Goal: Transaction & Acquisition: Purchase product/service

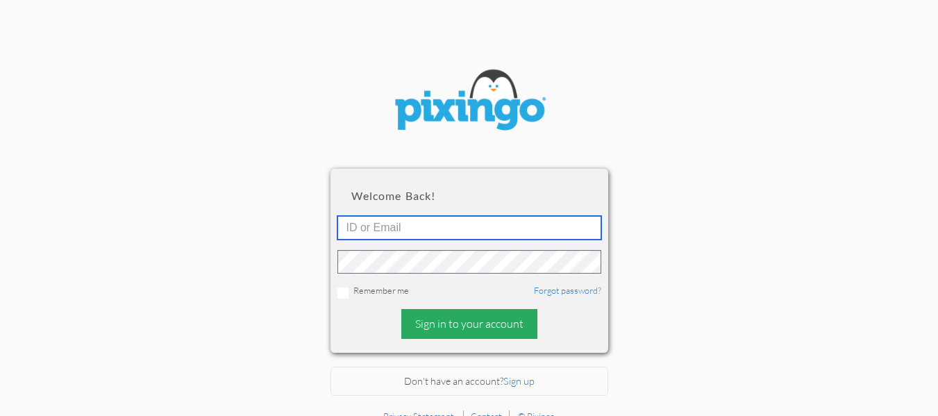
type input "[EMAIL_ADDRESS][DOMAIN_NAME]"
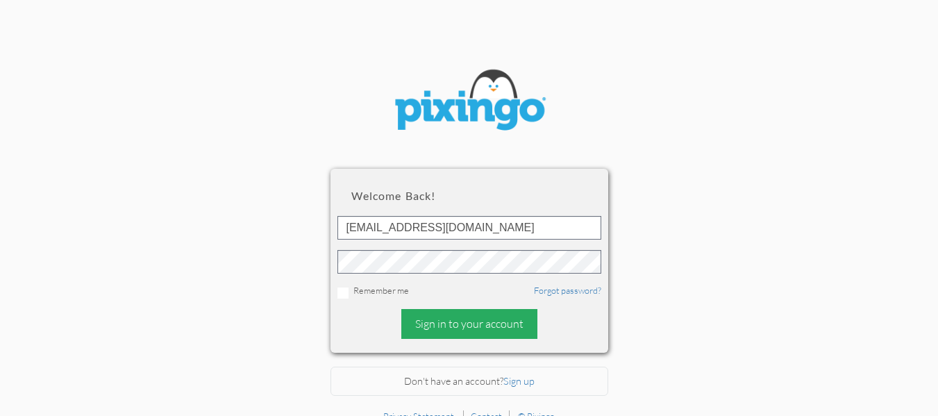
click at [461, 324] on div "Sign in to your account" at bounding box center [469, 324] width 136 height 30
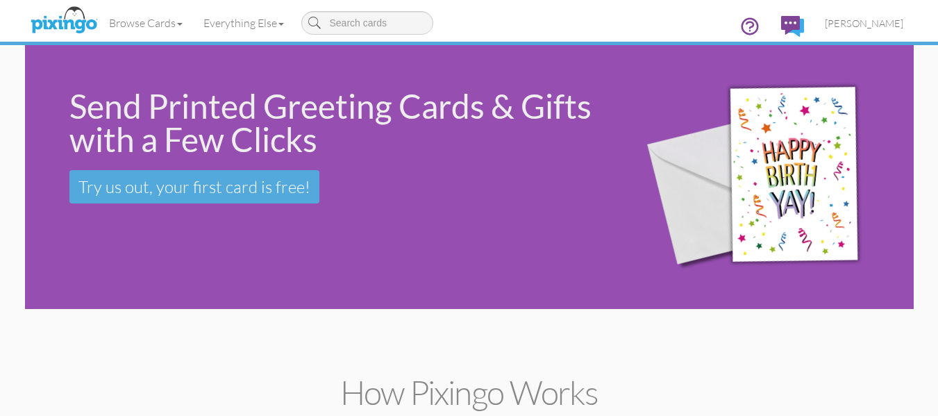
click at [76, 251] on div "Send Printed Greeting Cards & Gifts with a Few Clicks Try us out, your first ca…" at bounding box center [469, 177] width 888 height 264
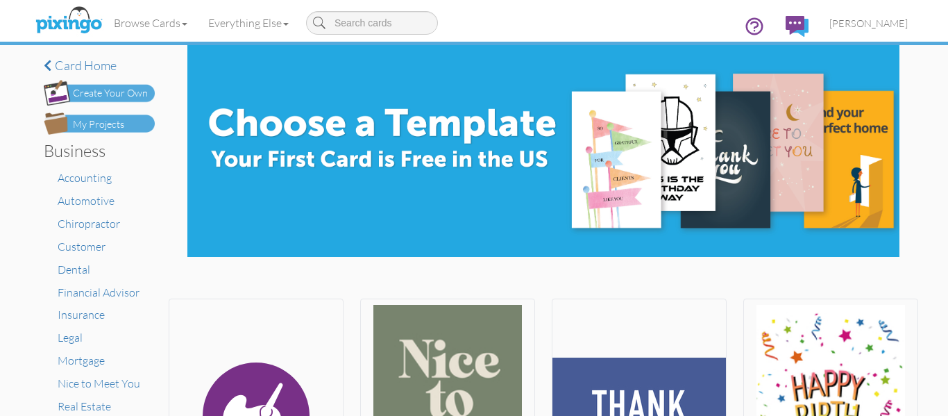
click at [101, 114] on img at bounding box center [99, 123] width 111 height 22
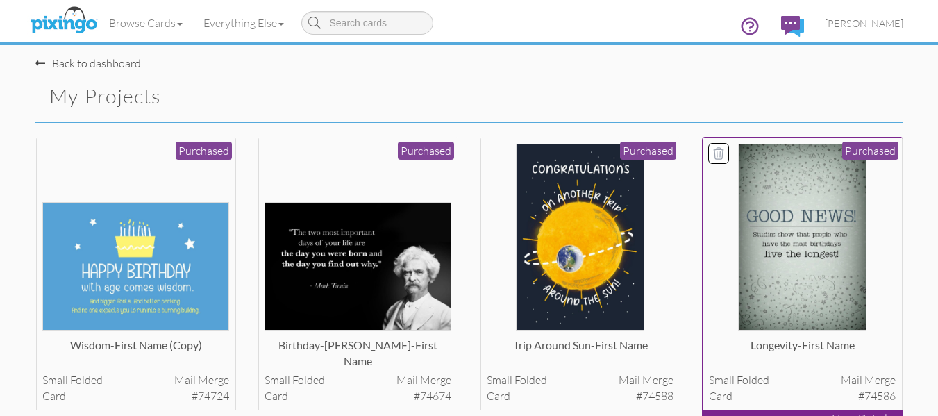
click at [827, 255] on img at bounding box center [802, 237] width 128 height 187
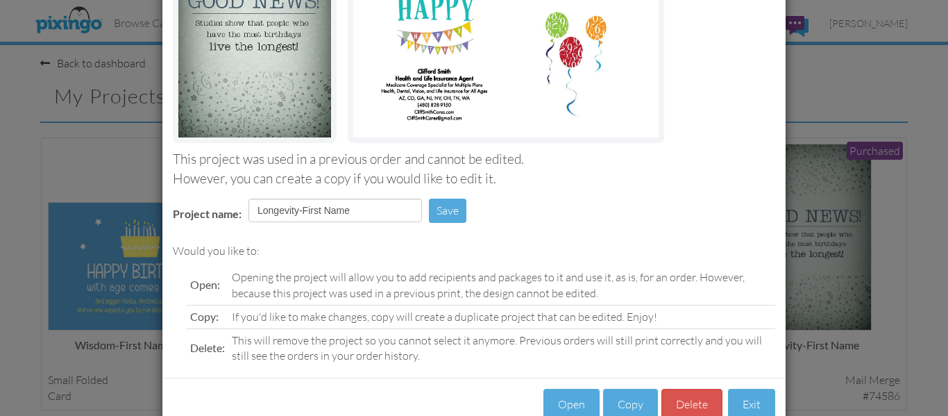
scroll to position [234, 0]
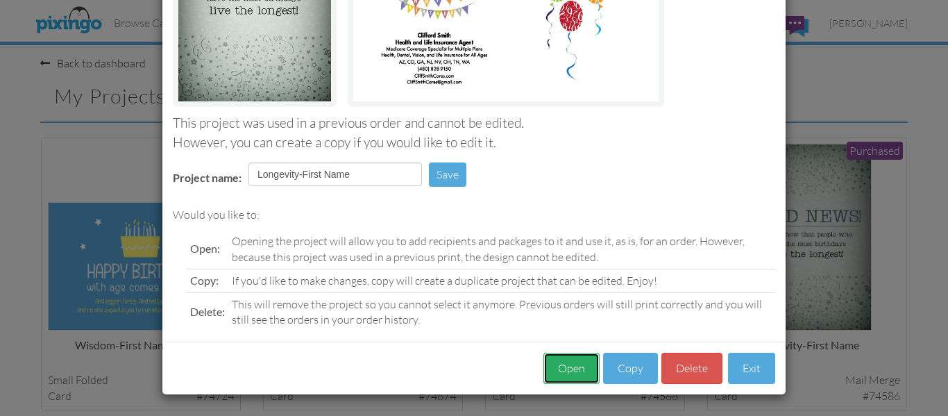
click at [551, 376] on button "Open" at bounding box center [571, 368] width 56 height 31
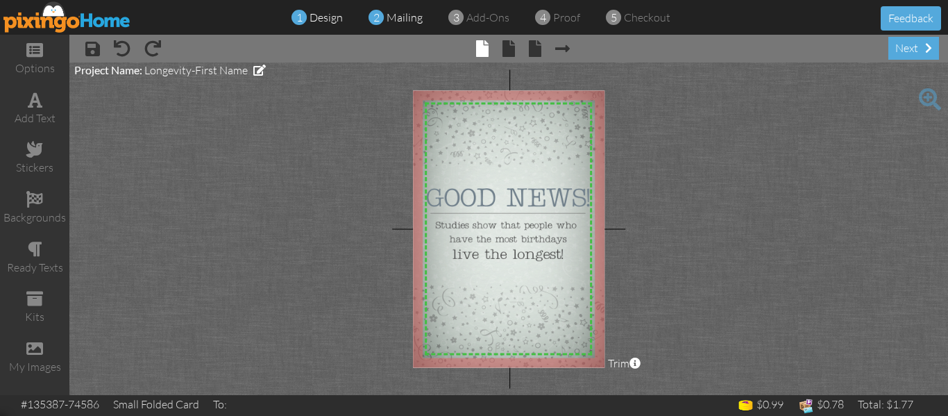
click at [384, 12] on div "2 mailing" at bounding box center [399, 18] width 46 height 16
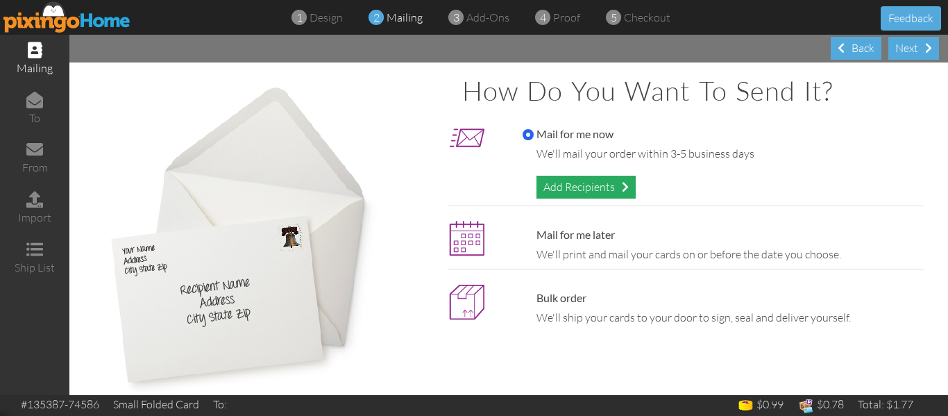
click at [545, 192] on div "Add Recipients" at bounding box center [585, 187] width 99 height 23
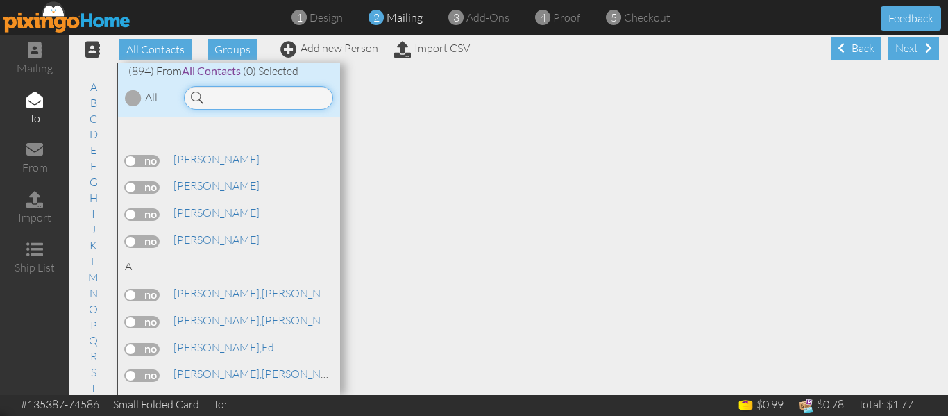
click at [219, 93] on input at bounding box center [258, 98] width 149 height 24
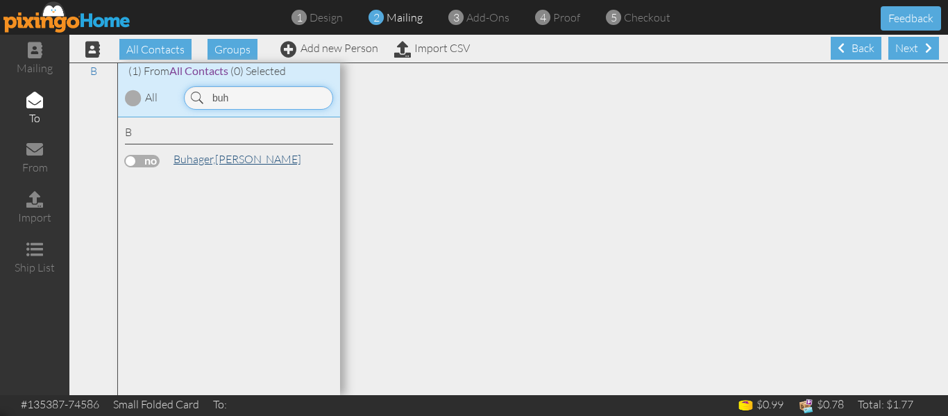
type input "buh"
click at [201, 158] on span "Buhager," at bounding box center [194, 159] width 42 height 14
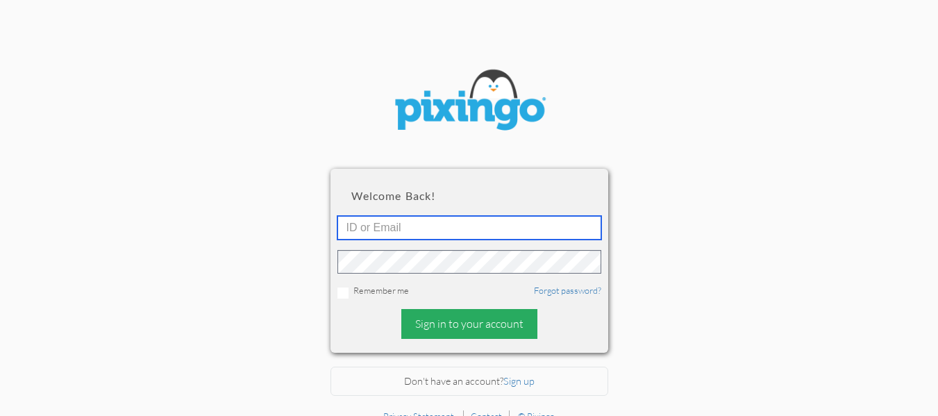
type input "[EMAIL_ADDRESS][DOMAIN_NAME]"
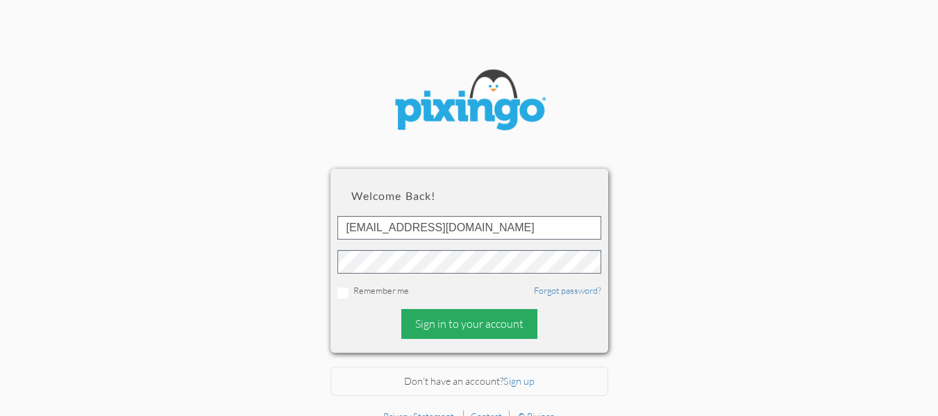
click at [470, 325] on div "Sign in to your account" at bounding box center [469, 324] width 136 height 30
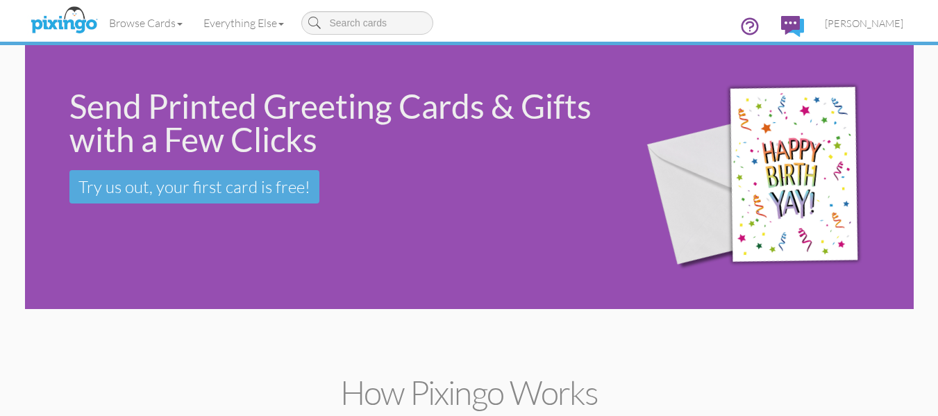
click at [349, 294] on div "Send Printed Greeting Cards & Gifts with a Few Clicks Try us out, your first ca…" at bounding box center [469, 177] width 888 height 264
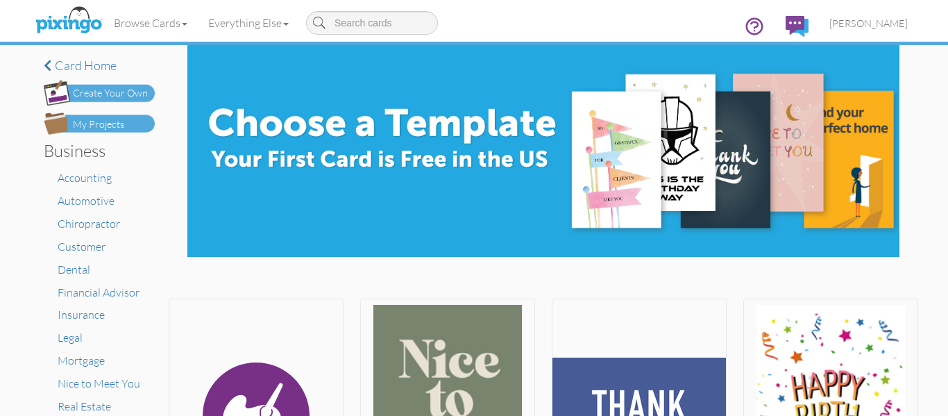
click at [109, 121] on div "My Projects" at bounding box center [98, 124] width 51 height 15
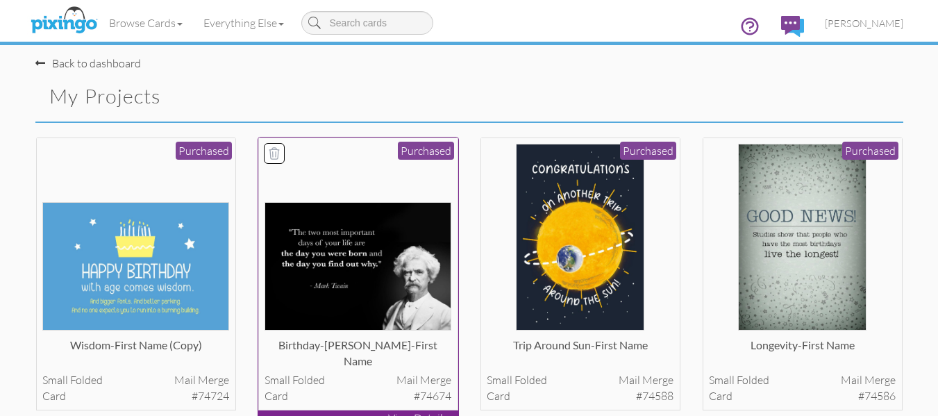
click at [337, 227] on img at bounding box center [357, 266] width 187 height 128
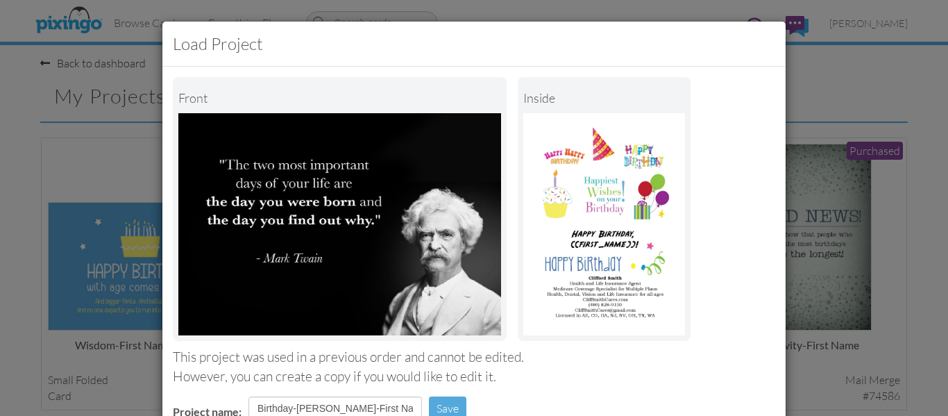
scroll to position [234, 0]
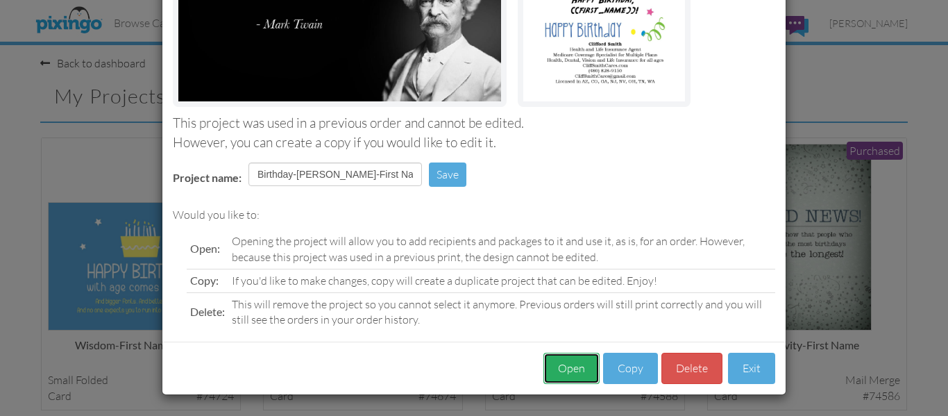
click at [564, 366] on button "Open" at bounding box center [571, 368] width 56 height 31
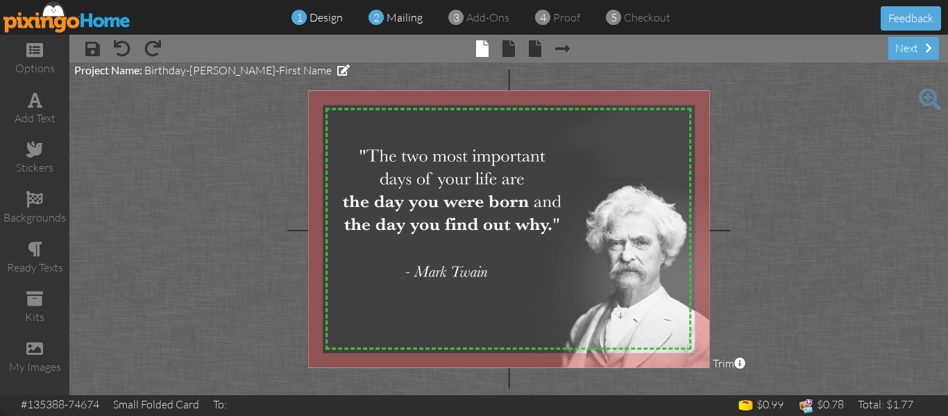
click at [399, 14] on span "mailing" at bounding box center [405, 17] width 36 height 14
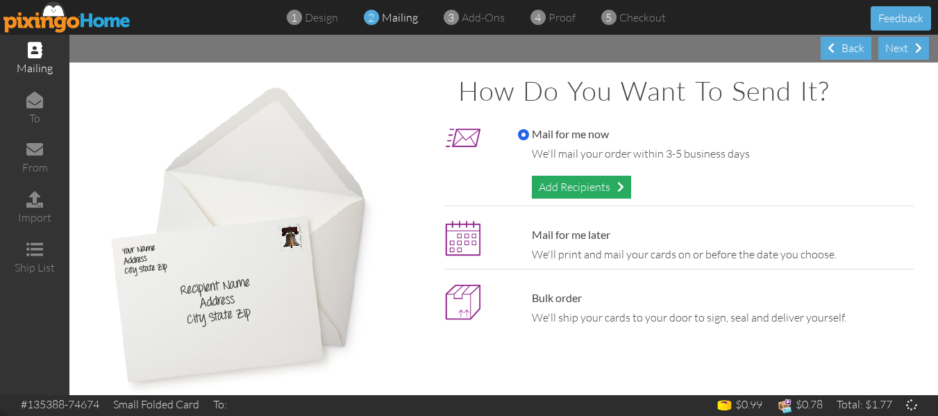
click at [583, 188] on div "Add Recipients" at bounding box center [581, 187] width 99 height 23
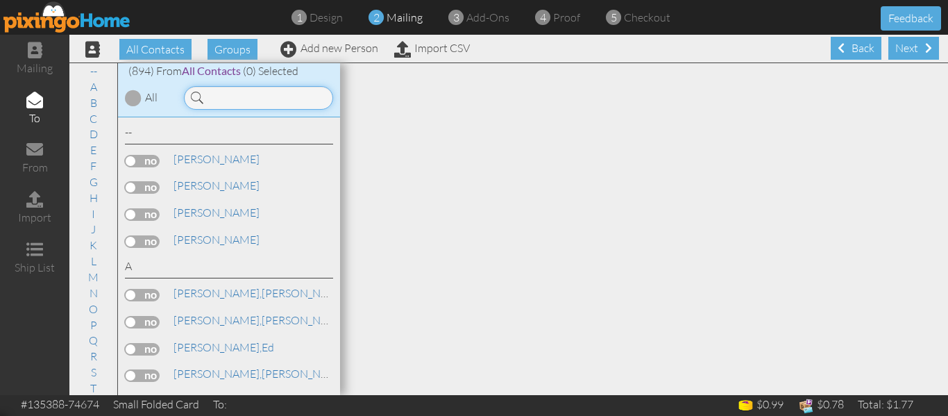
click at [231, 96] on input at bounding box center [258, 98] width 149 height 24
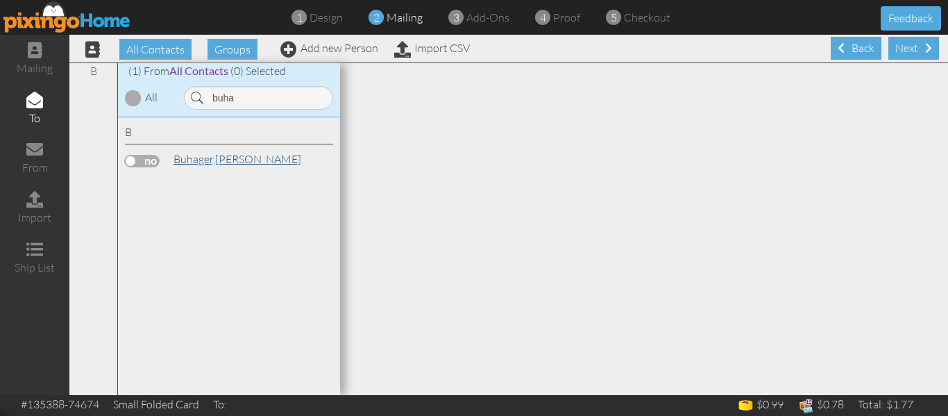
click at [210, 152] on span "Buhager," at bounding box center [194, 159] width 42 height 14
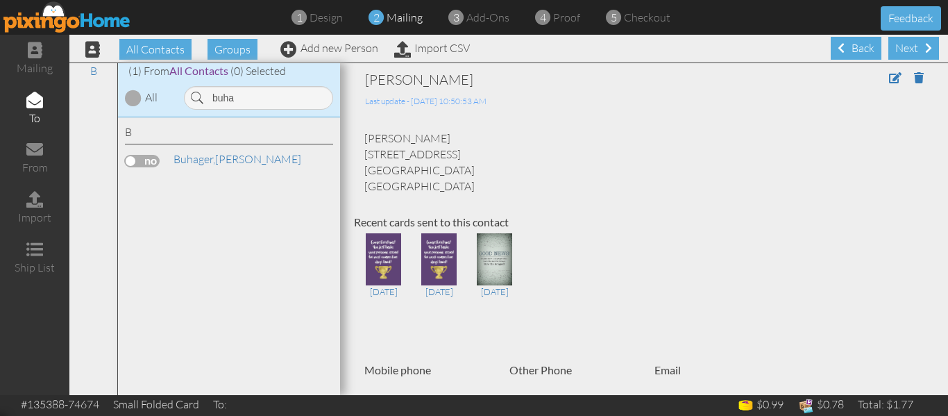
click at [132, 160] on label at bounding box center [142, 161] width 35 height 12
click at [0, 0] on input "checkbox" at bounding box center [0, 0] width 0 height 0
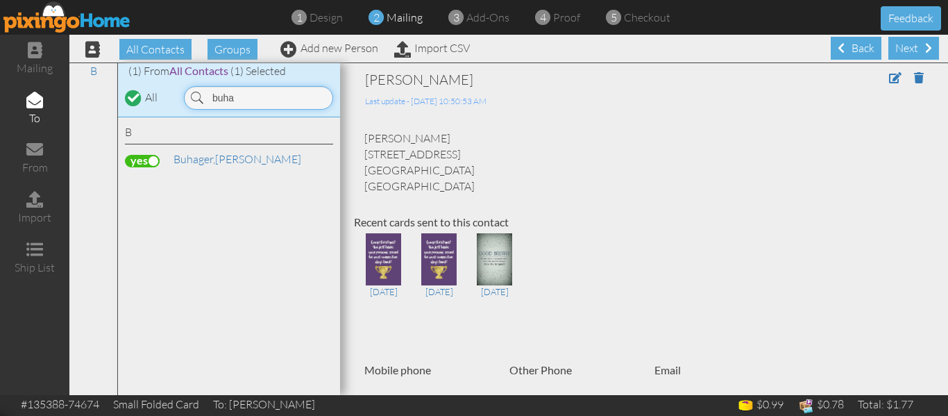
click at [267, 101] on input "buha" at bounding box center [258, 98] width 149 height 24
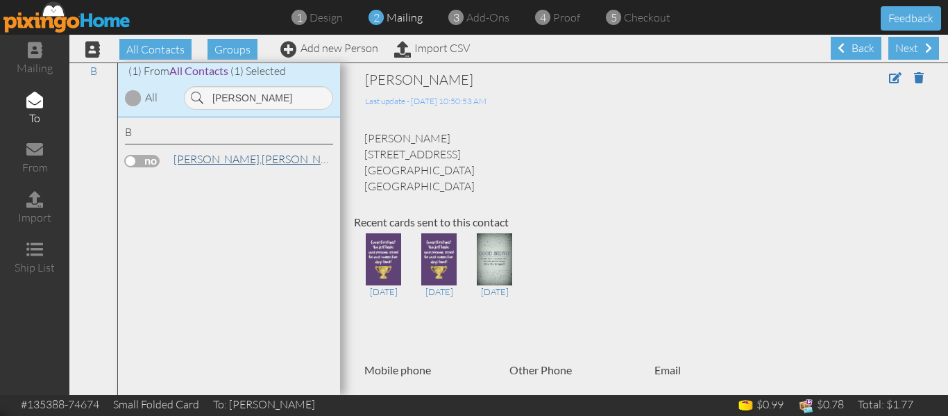
click at [201, 165] on link "Bottjen, Mike" at bounding box center [260, 159] width 177 height 17
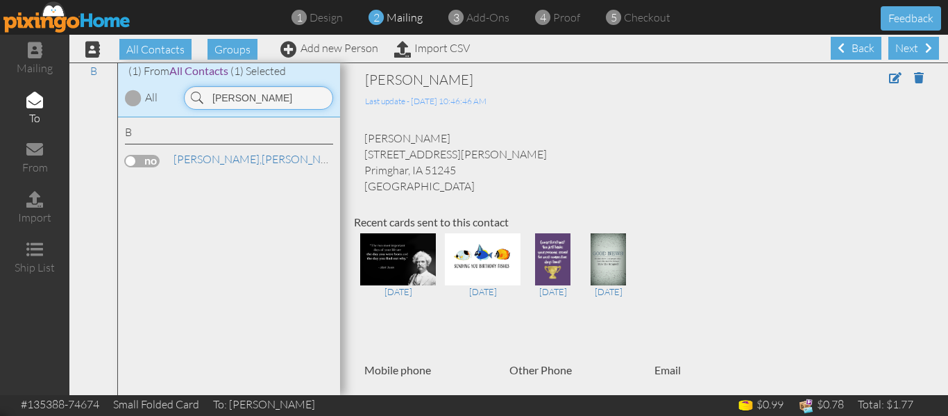
click at [234, 95] on input "bott" at bounding box center [258, 98] width 149 height 24
type input "b"
type input "schaf"
click at [202, 153] on span "[PERSON_NAME]," at bounding box center [217, 159] width 88 height 14
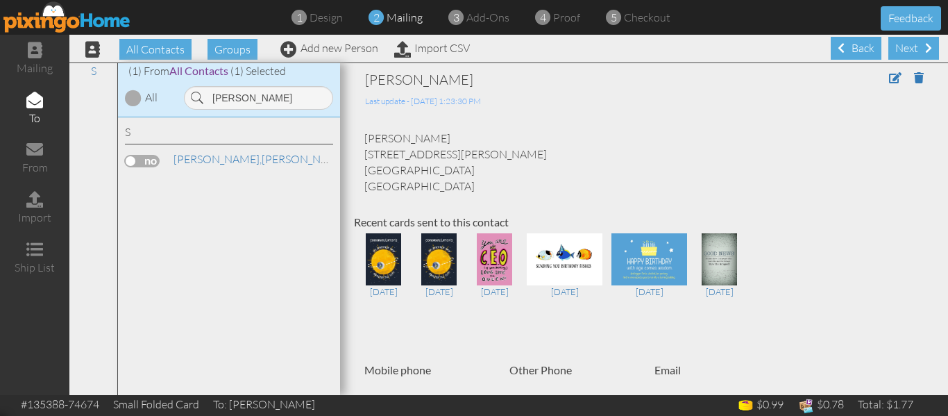
click at [135, 158] on label at bounding box center [142, 161] width 35 height 12
click at [0, 0] on input "checkbox" at bounding box center [0, 0] width 0 height 0
